Goal: Find specific page/section: Find specific page/section

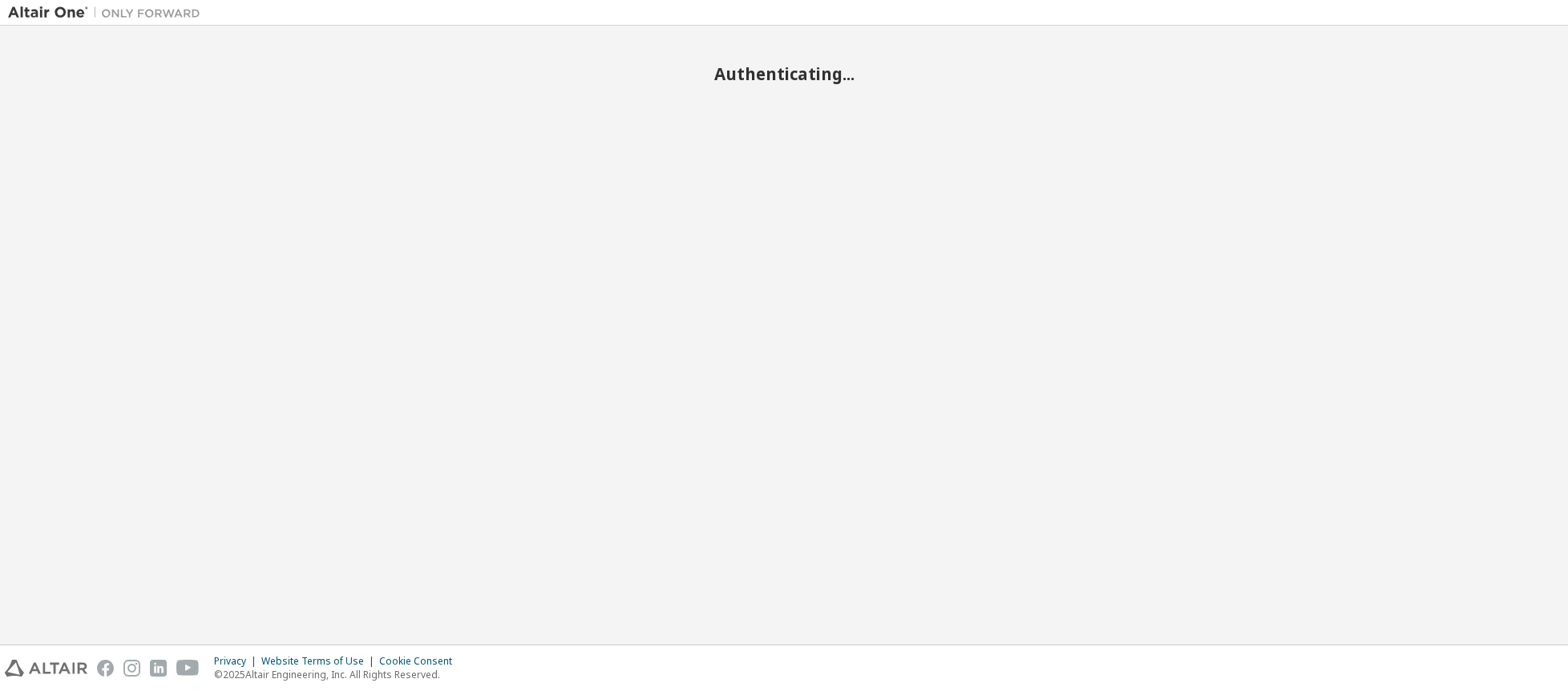
click at [1279, 652] on body "Authenticating... Privacy Website Terms of Use Cookie Consent © 2025 Altair Eng…" at bounding box center [784, 346] width 1568 height 691
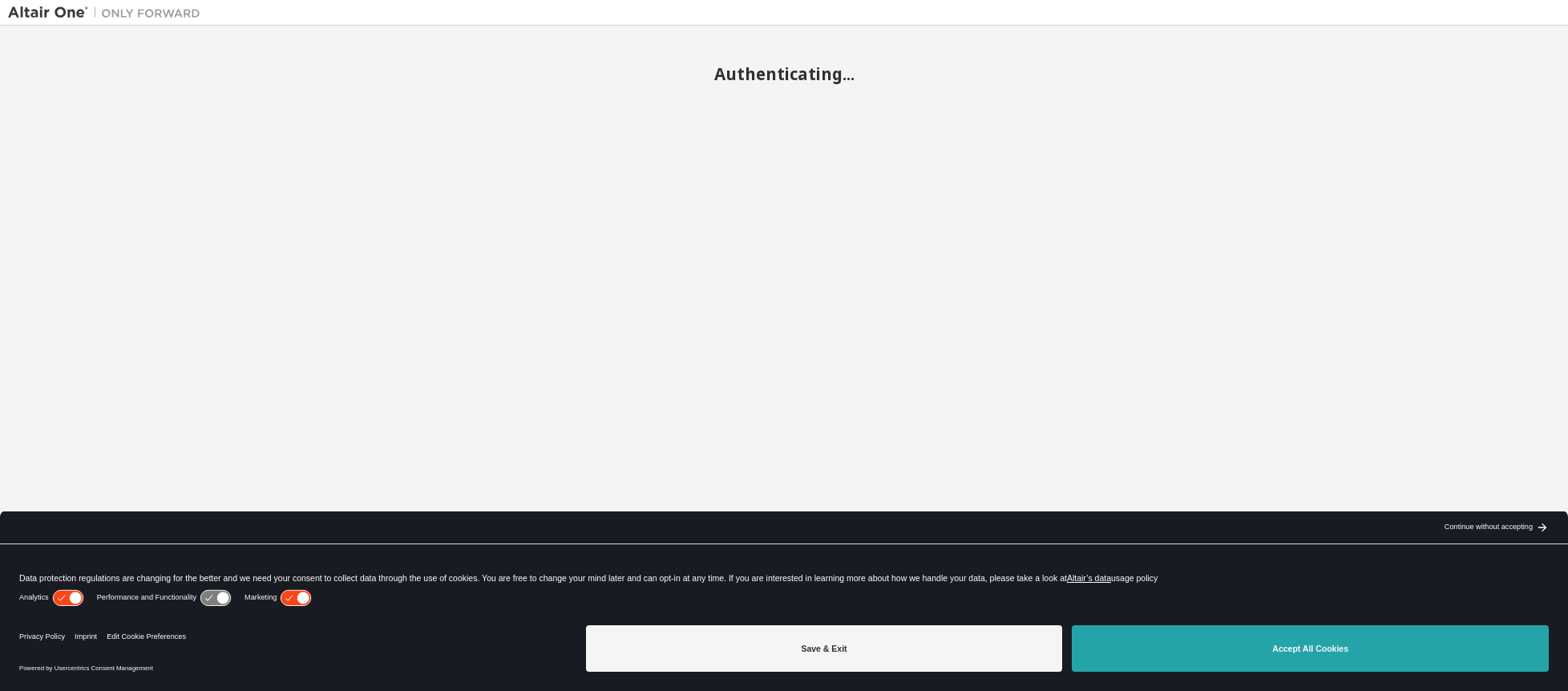
click at [1262, 643] on button "Accept All Cookies" at bounding box center [1309, 648] width 477 height 47
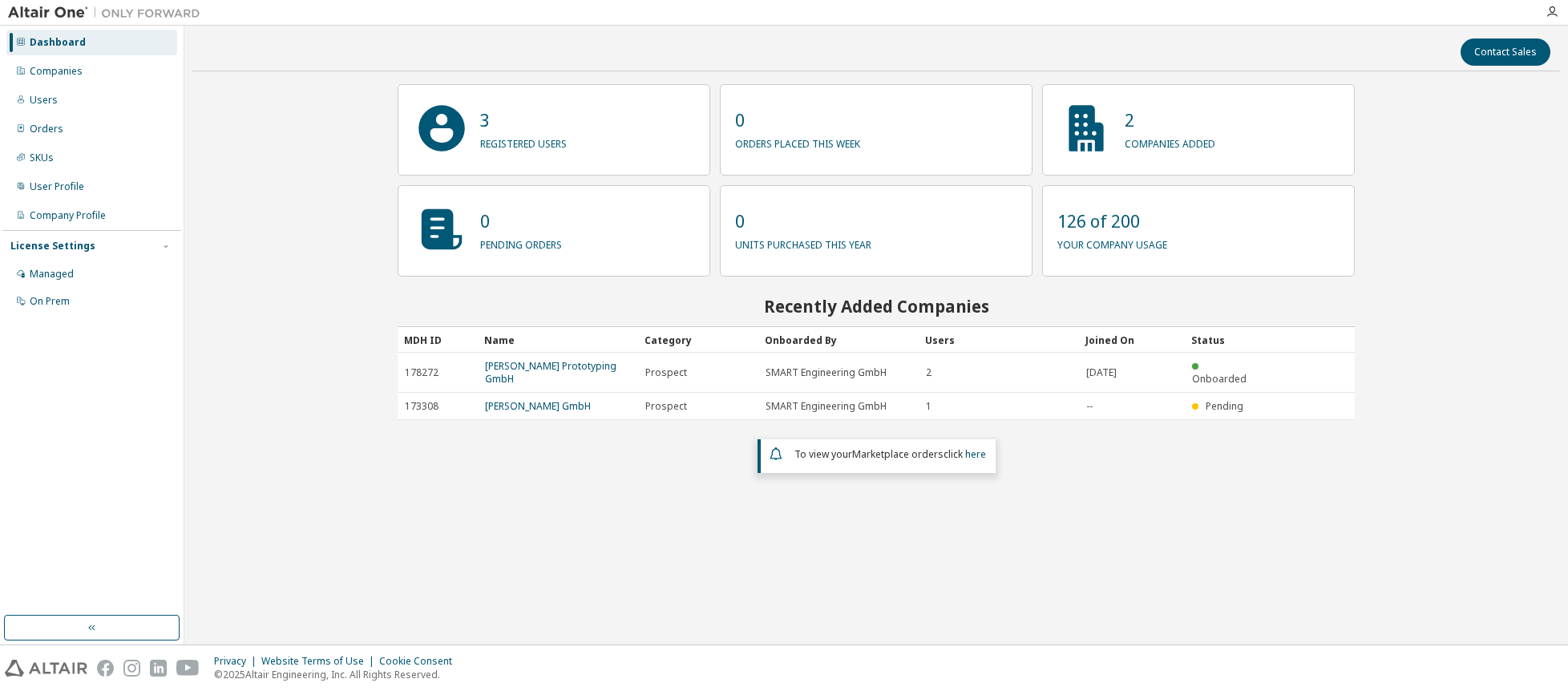
click at [186, 405] on div "Contact Sales 3 registered users 0 orders placed this week 2 companies added 0 …" at bounding box center [876, 335] width 1383 height 619
click at [95, 73] on div "Companies" at bounding box center [91, 70] width 170 height 26
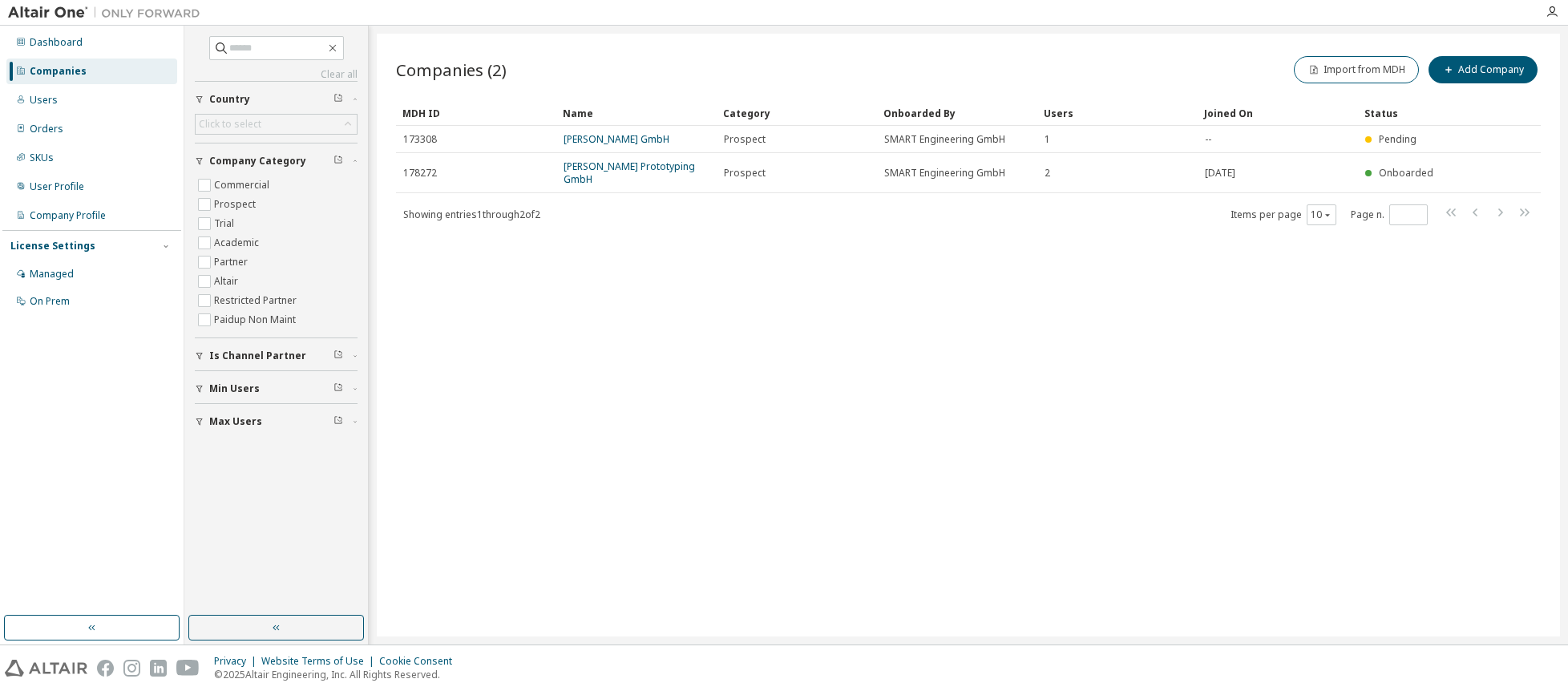
click at [475, 386] on div "Companies (2) Import from MDH Add Company Clear Load Save Save As Field Operato…" at bounding box center [968, 334] width 1183 height 602
click at [479, 419] on div "Companies (2) Import from MDH Add Company Clear Load Save Save As Field Operato…" at bounding box center [968, 334] width 1183 height 602
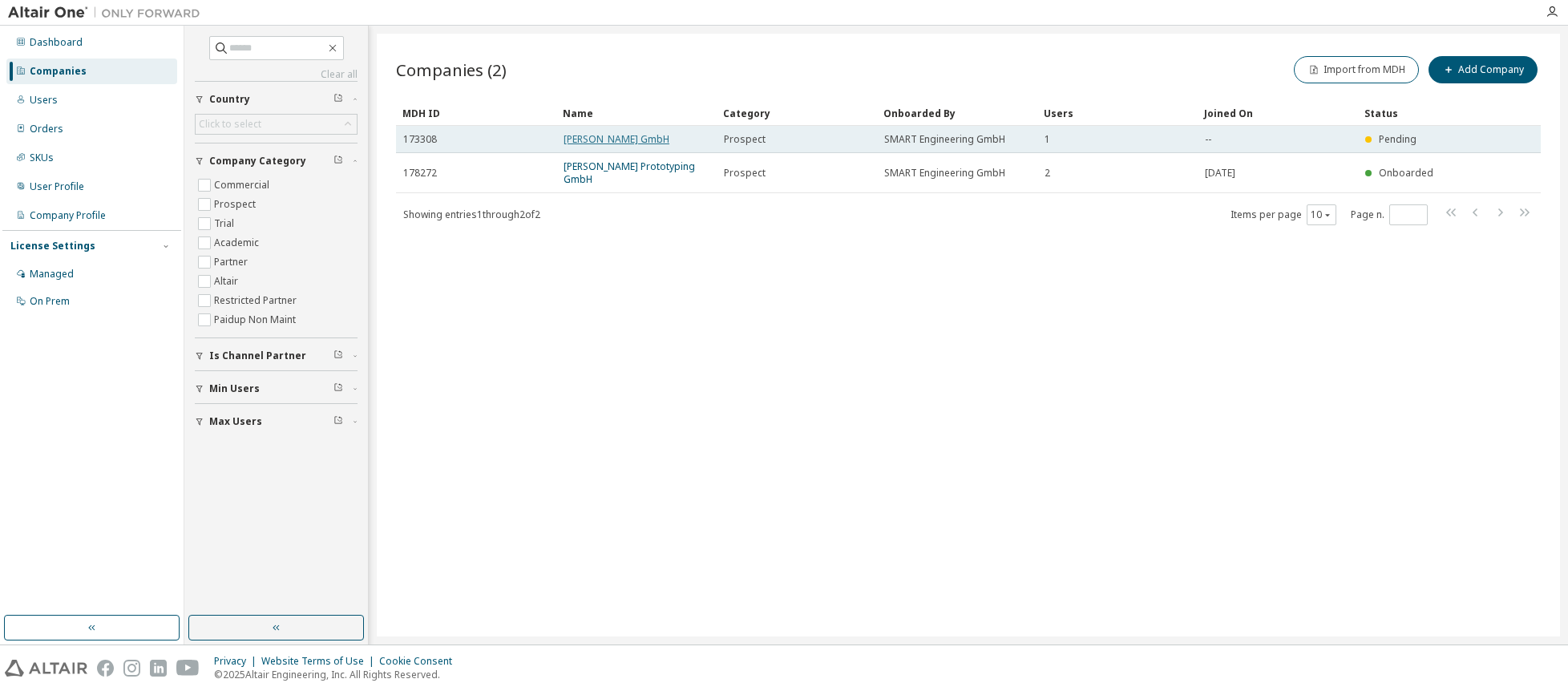
click at [604, 133] on link "[PERSON_NAME] GmbH" at bounding box center [616, 139] width 106 height 13
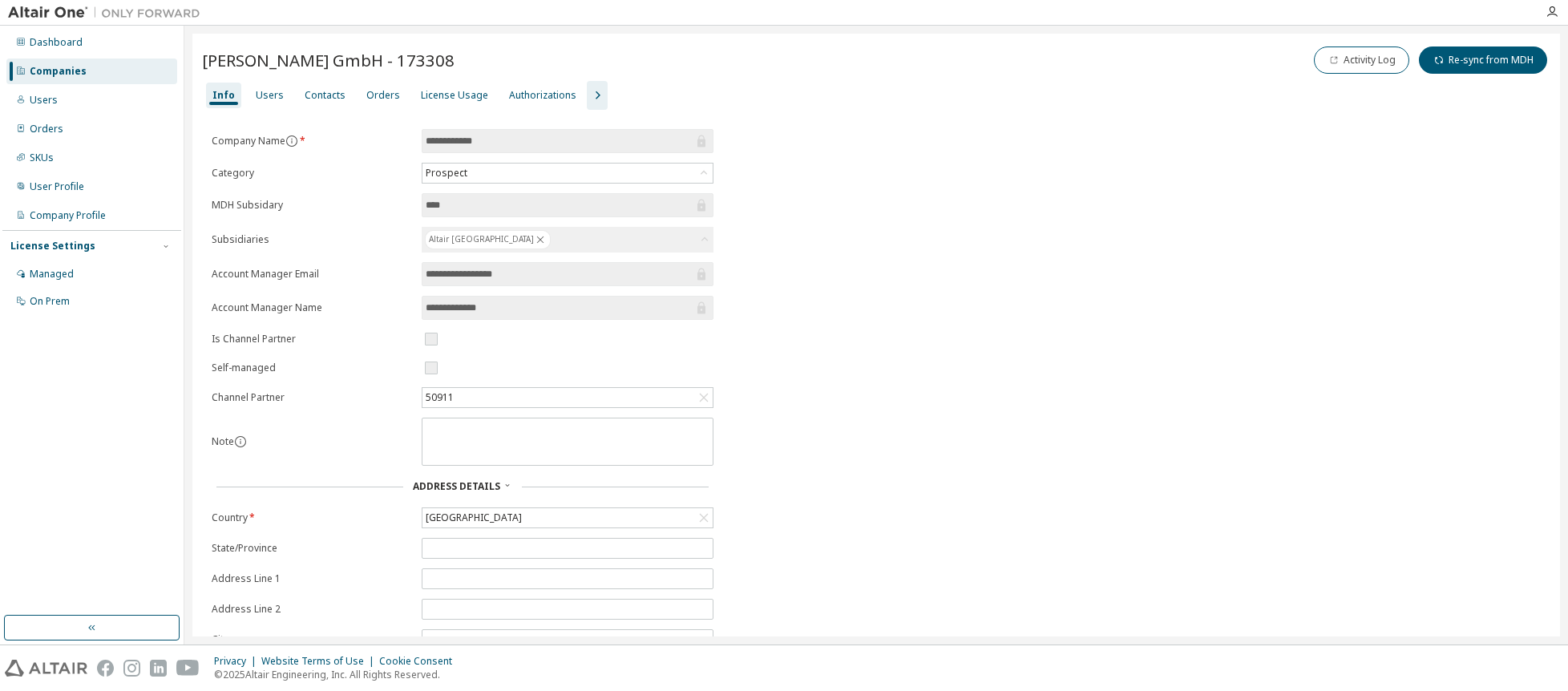
click at [587, 97] on icon "button" at bounding box center [597, 95] width 19 height 19
